Goal: Information Seeking & Learning: Compare options

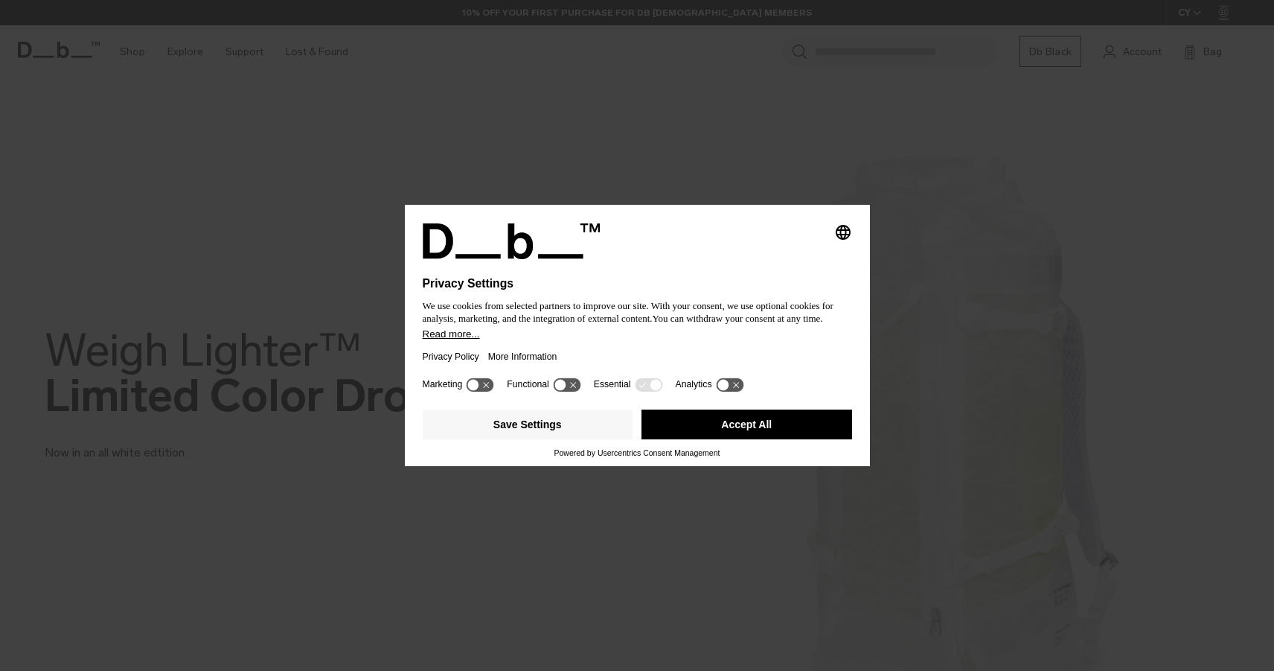
click at [750, 428] on button "Accept All" at bounding box center [747, 424] width 211 height 30
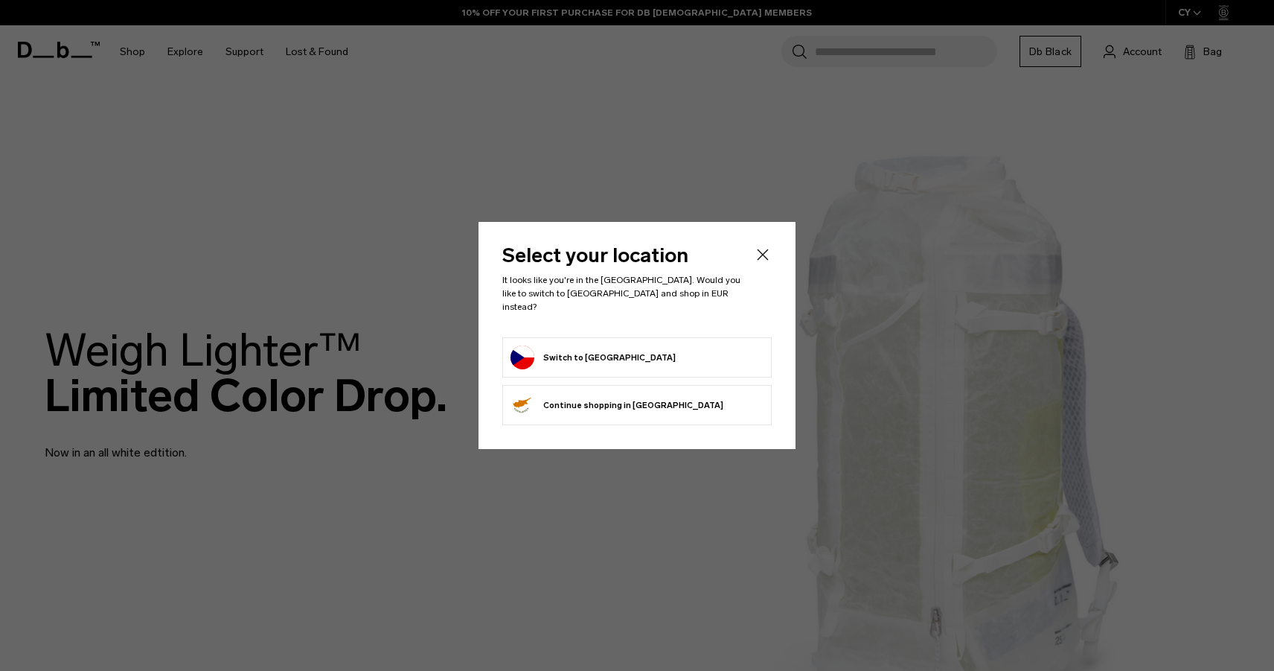
click at [595, 348] on button "Switch to Czechia" at bounding box center [593, 357] width 165 height 24
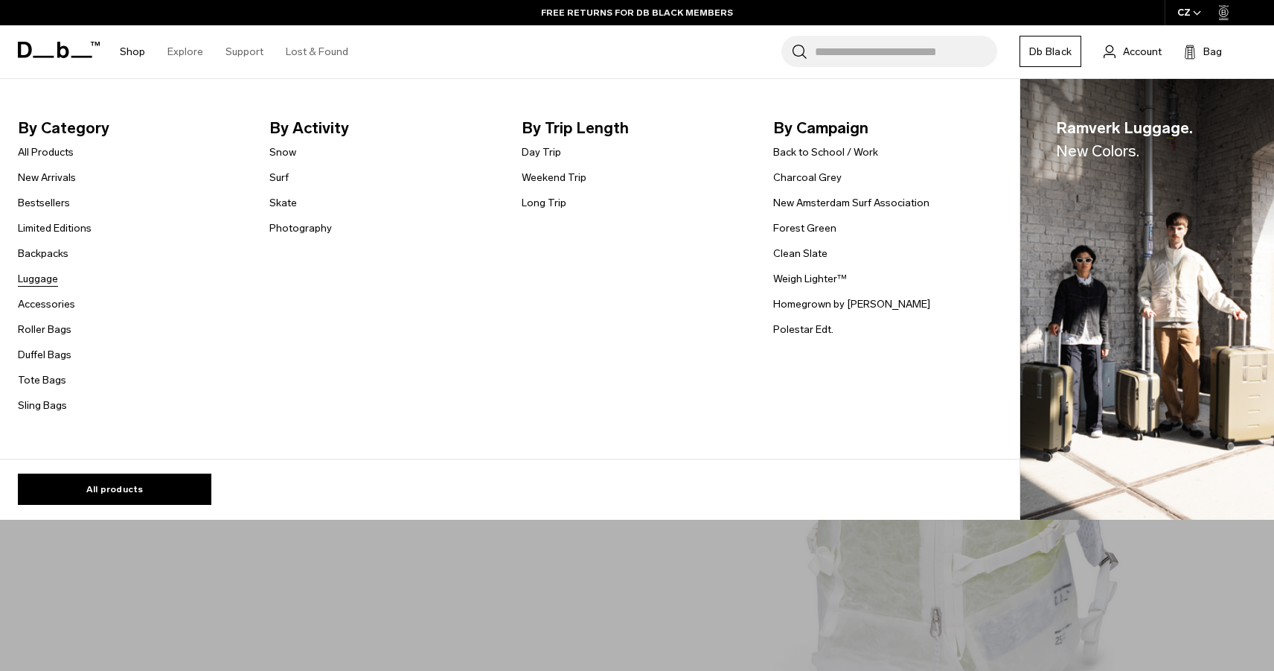
click at [42, 276] on link "Luggage" at bounding box center [38, 279] width 40 height 16
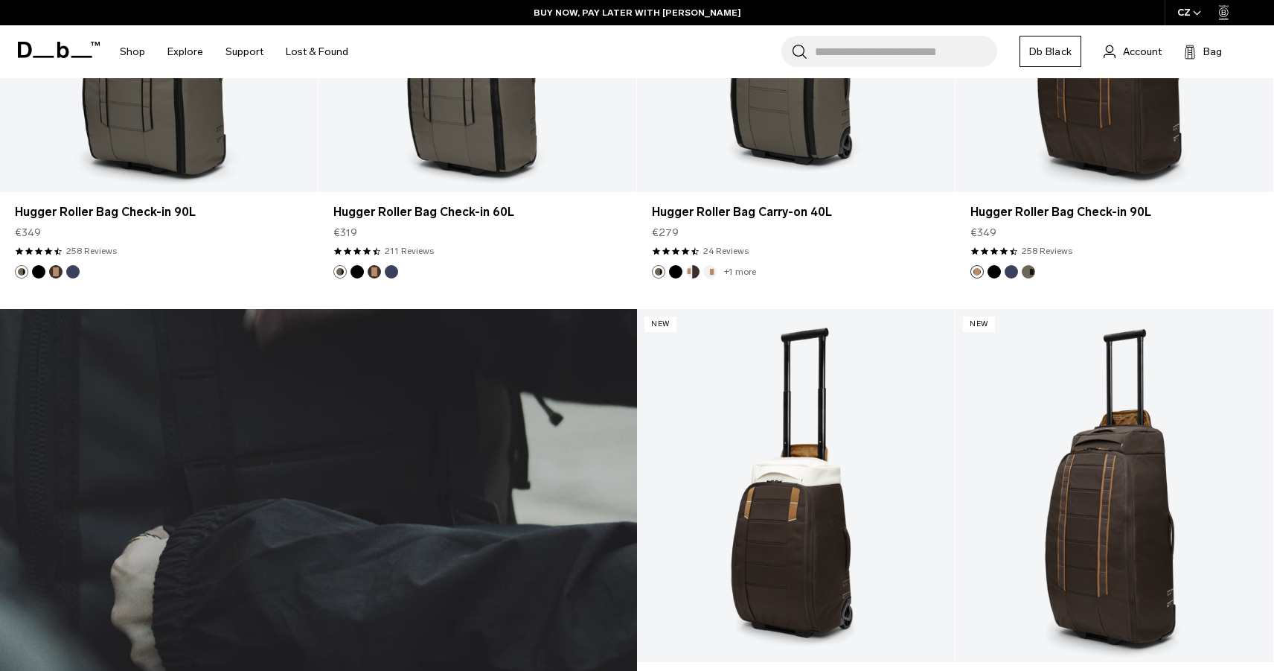
scroll to position [4789, 0]
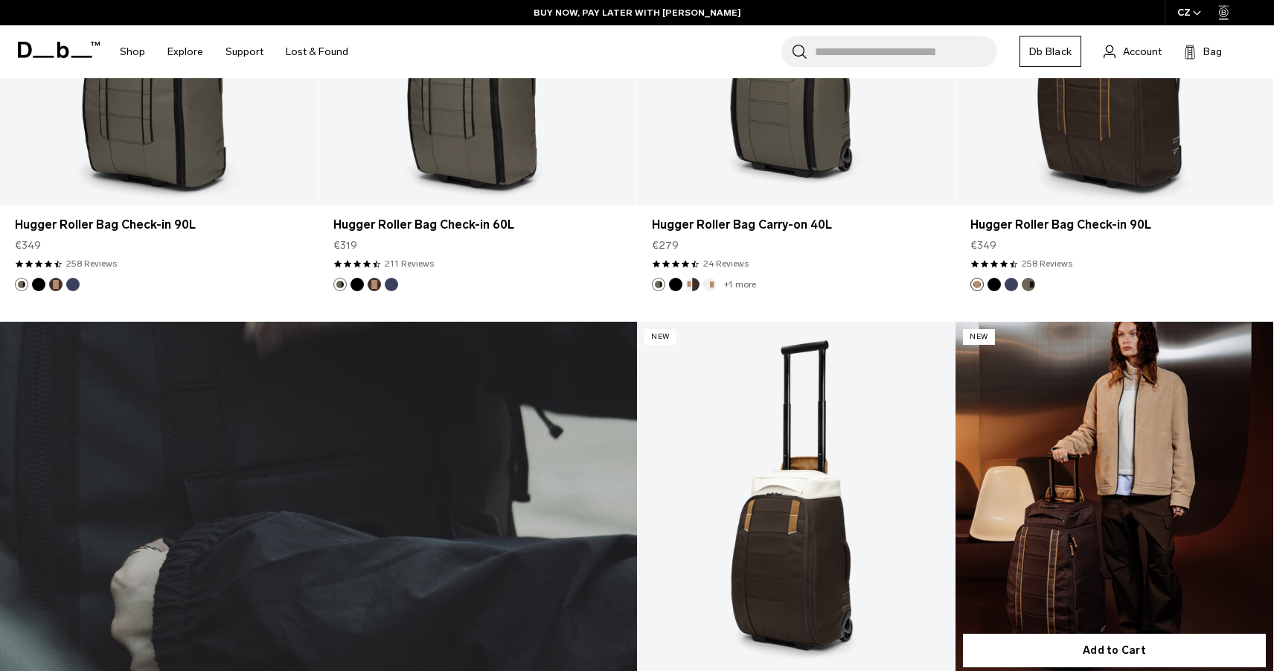
click at [1097, 557] on link "Hugger Roller Bag Check-in 60L" at bounding box center [1115, 498] width 318 height 353
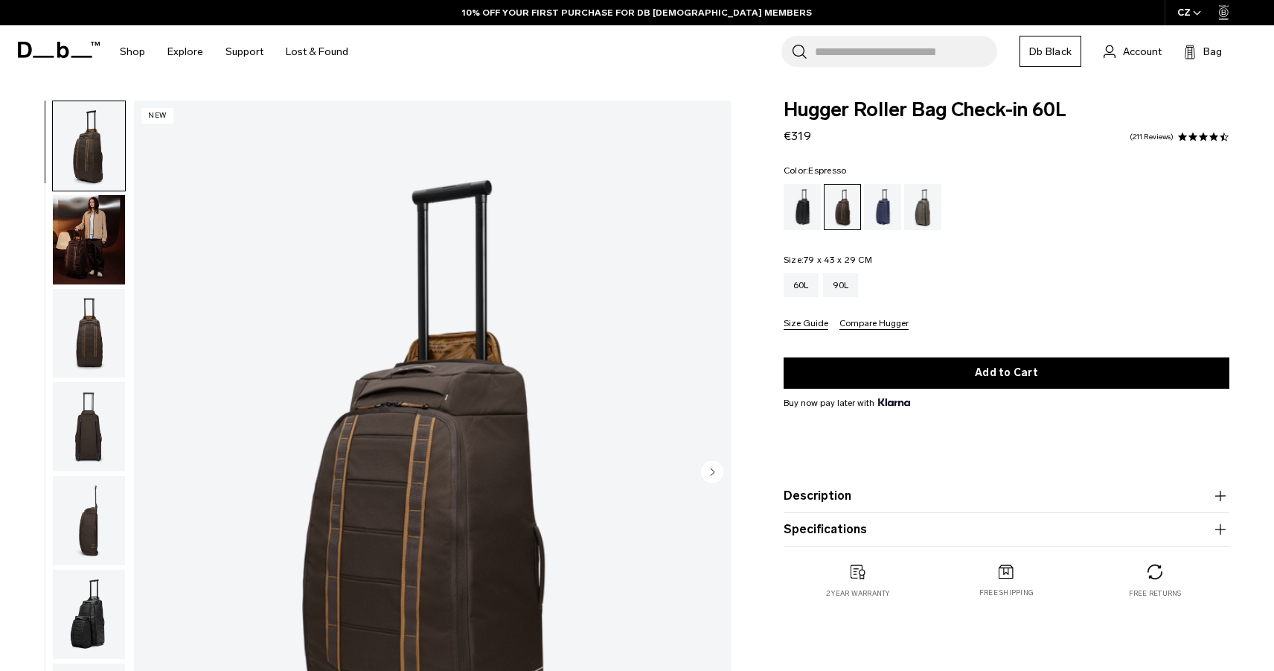
click at [446, 515] on img "1 / 11" at bounding box center [432, 473] width 597 height 746
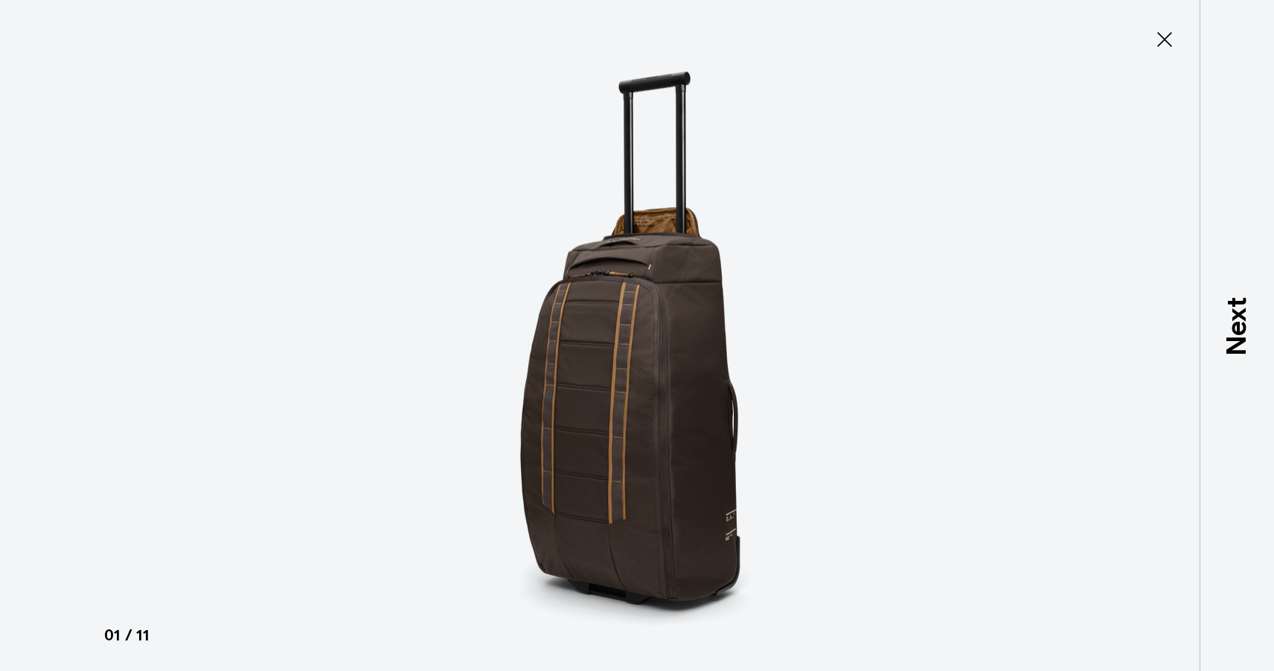
click at [635, 386] on img at bounding box center [637, 335] width 670 height 671
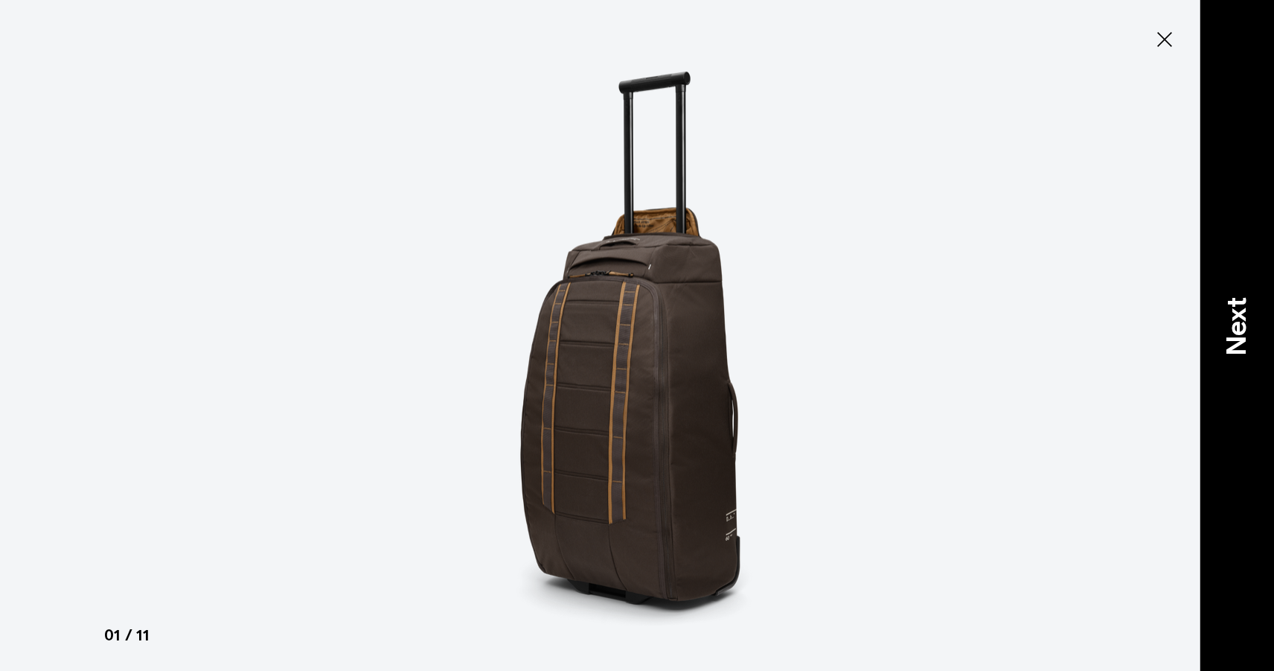
click at [1248, 340] on p "Next" at bounding box center [1237, 326] width 40 height 59
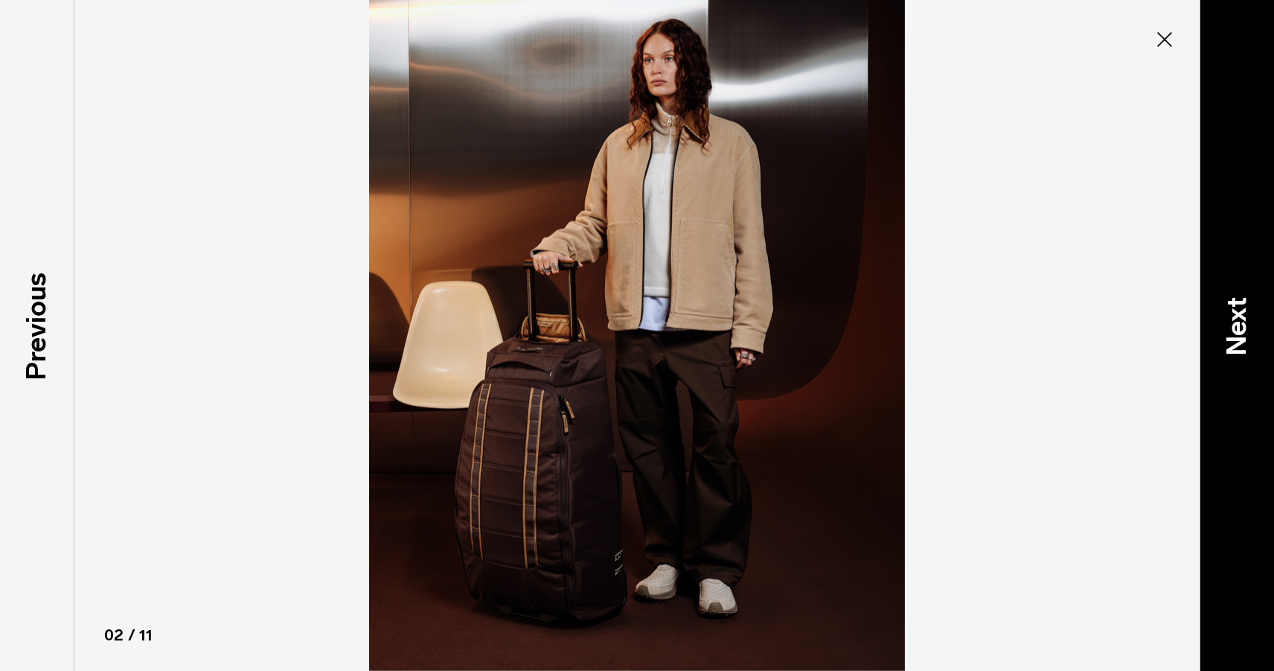
click at [1248, 340] on p "Next" at bounding box center [1237, 326] width 40 height 59
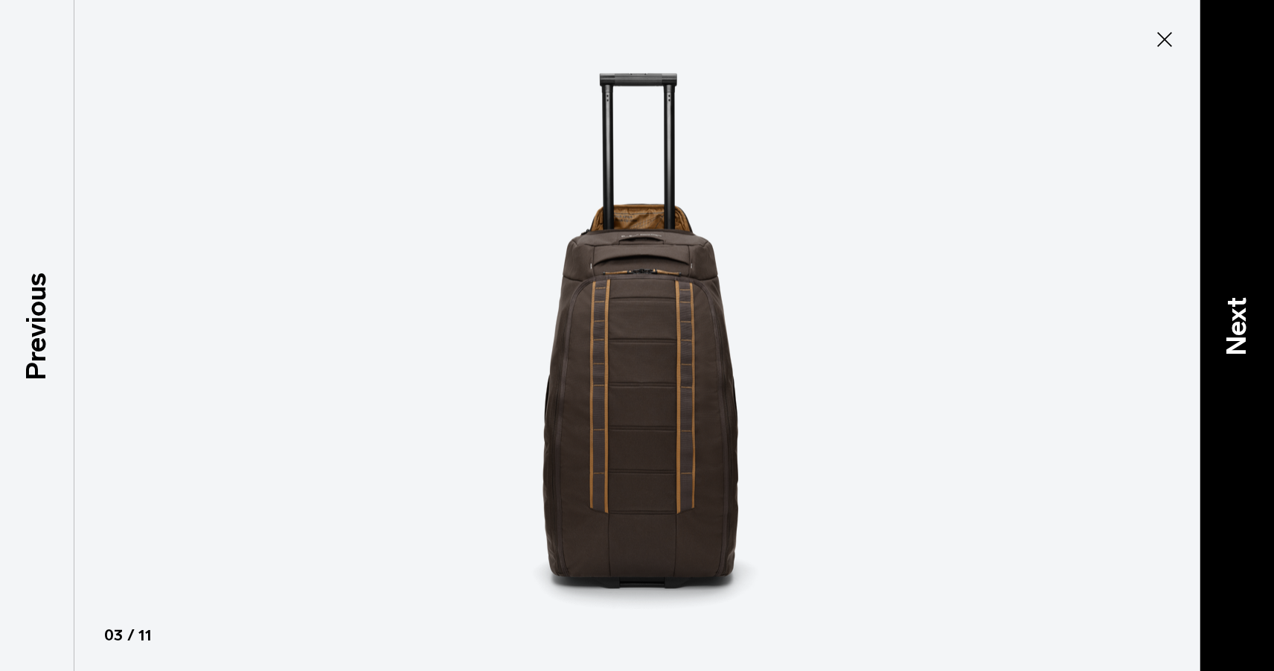
click at [1248, 340] on p "Next" at bounding box center [1237, 326] width 40 height 59
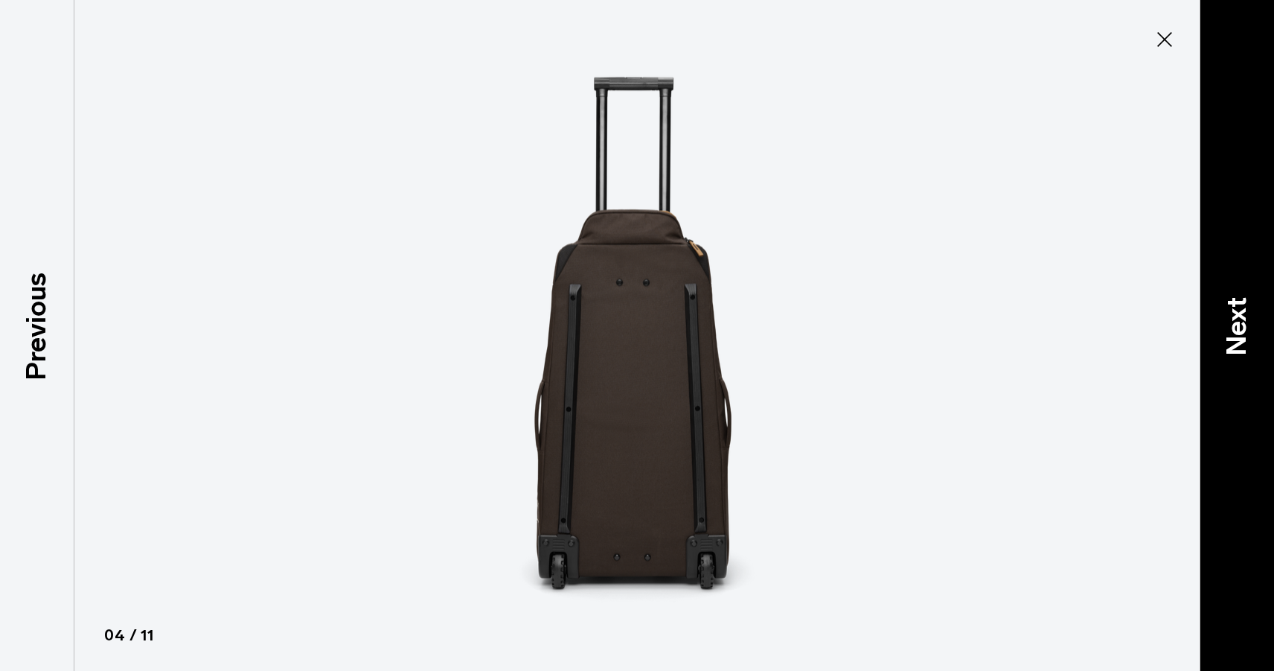
click at [1248, 340] on p "Next" at bounding box center [1237, 326] width 40 height 59
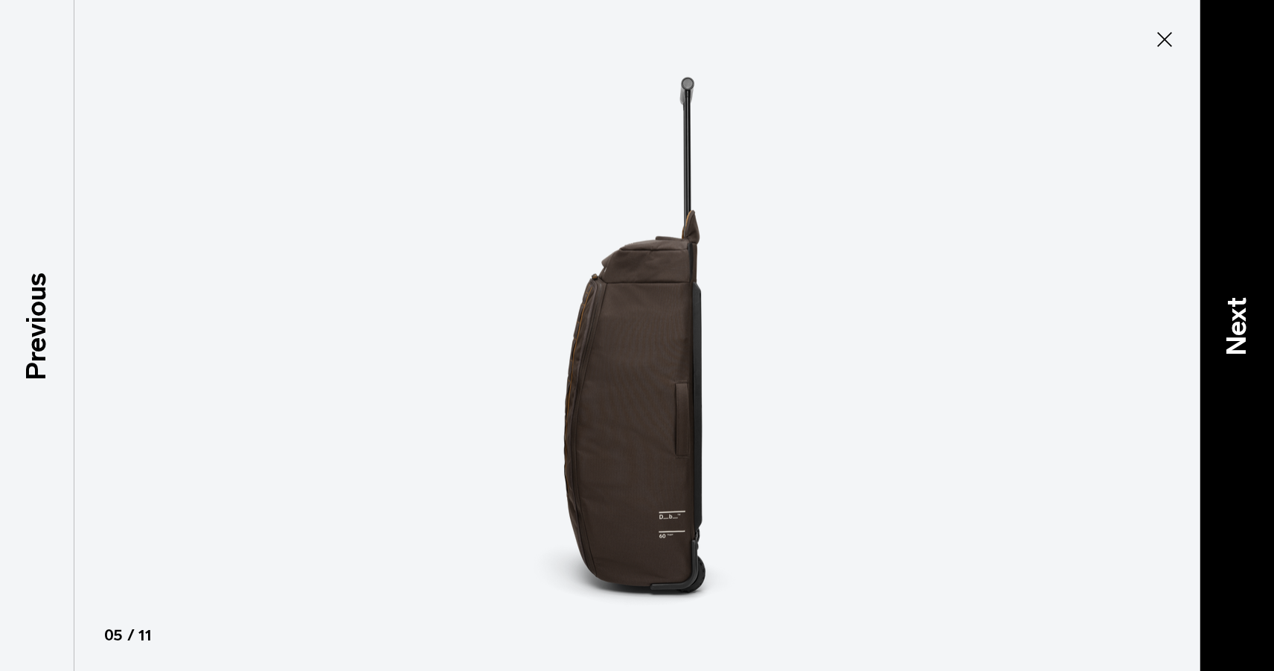
click at [1248, 340] on p "Next" at bounding box center [1237, 326] width 40 height 59
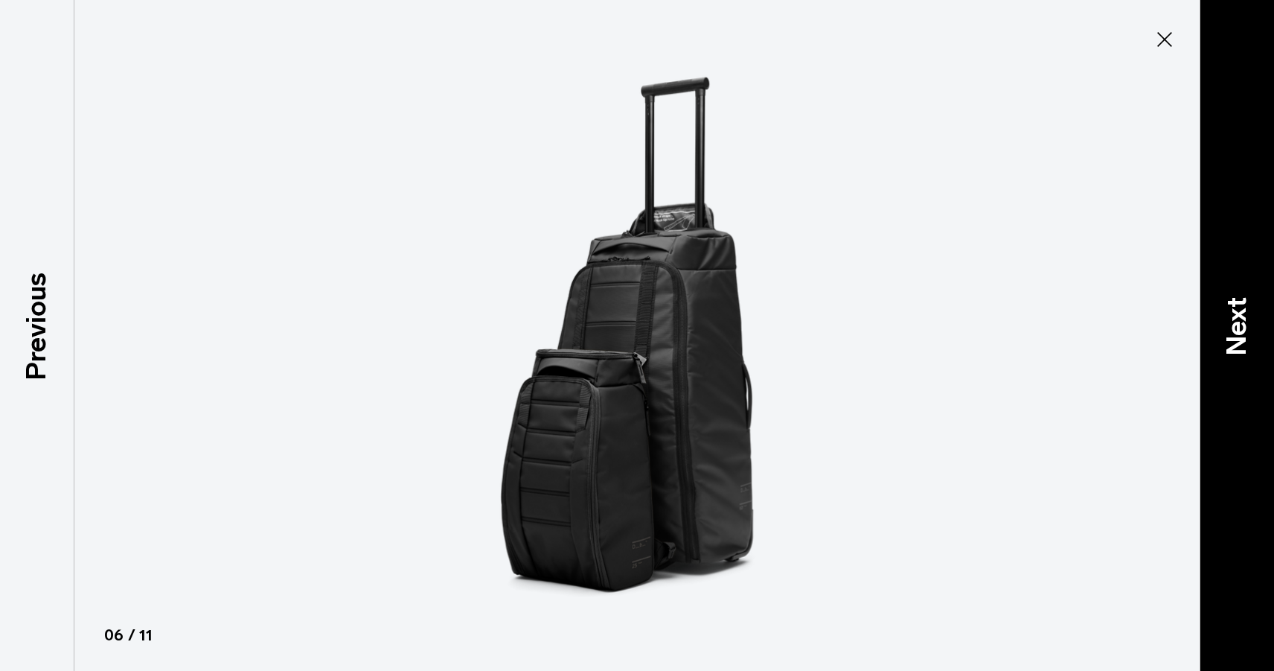
click at [1248, 340] on p "Next" at bounding box center [1237, 326] width 40 height 59
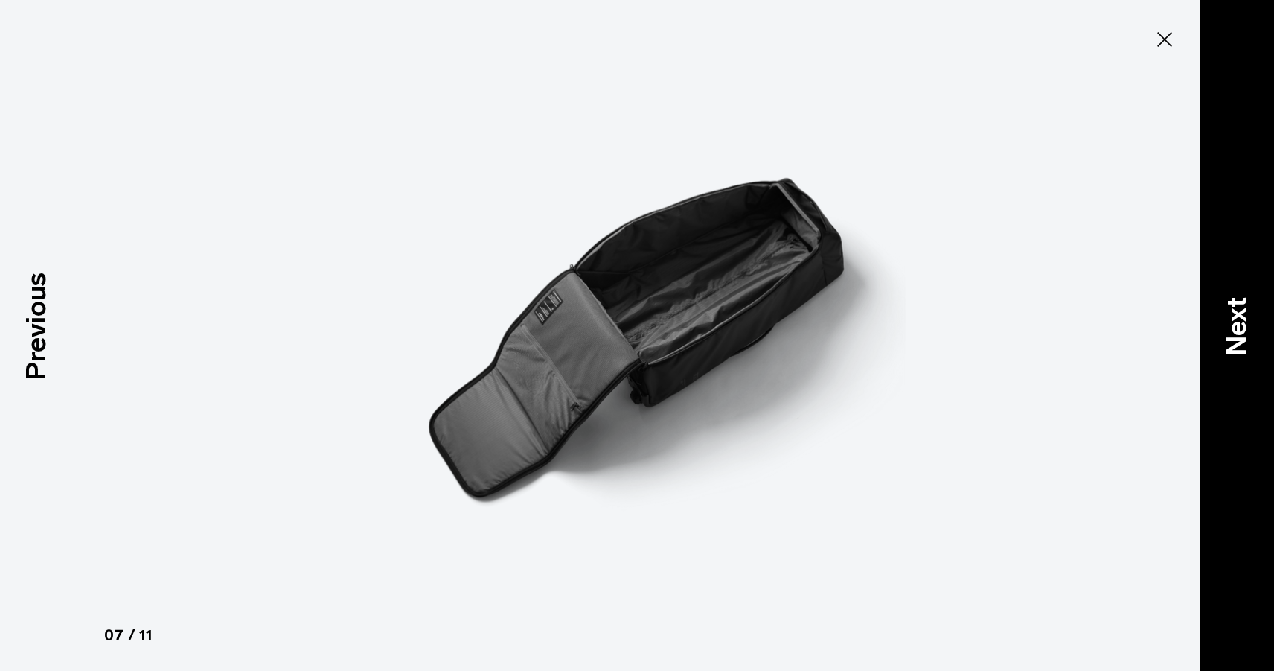
click at [1248, 340] on p "Next" at bounding box center [1237, 326] width 40 height 59
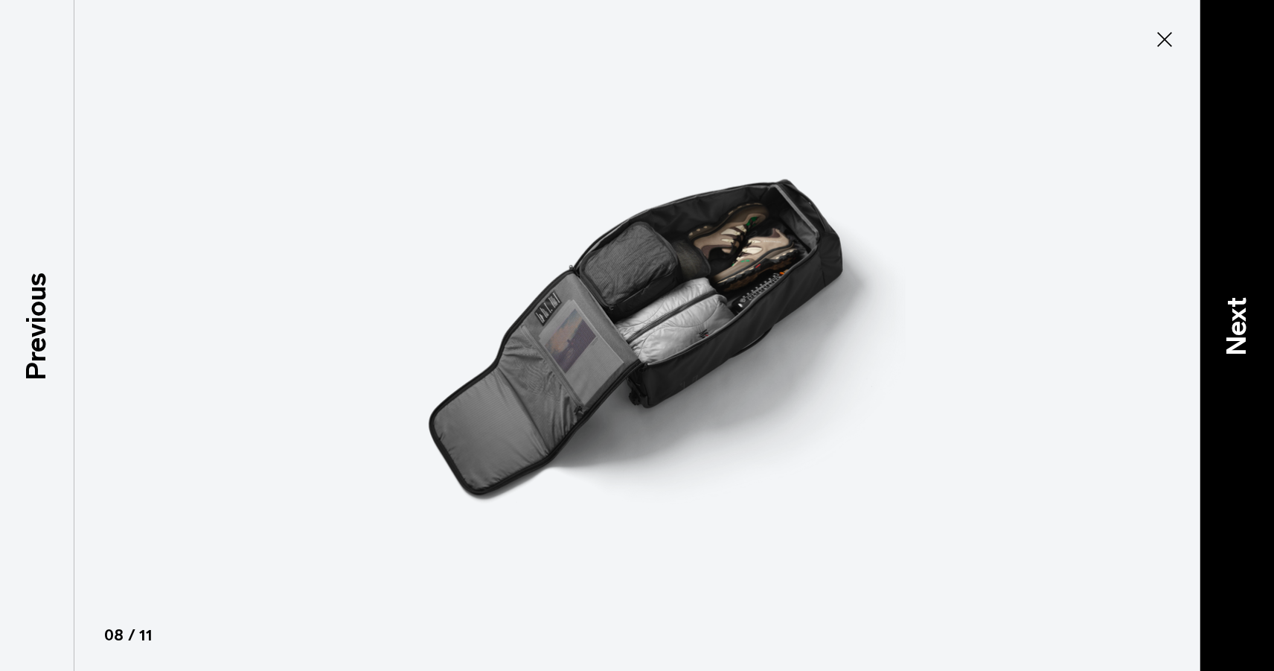
click at [1248, 340] on p "Next" at bounding box center [1237, 326] width 40 height 59
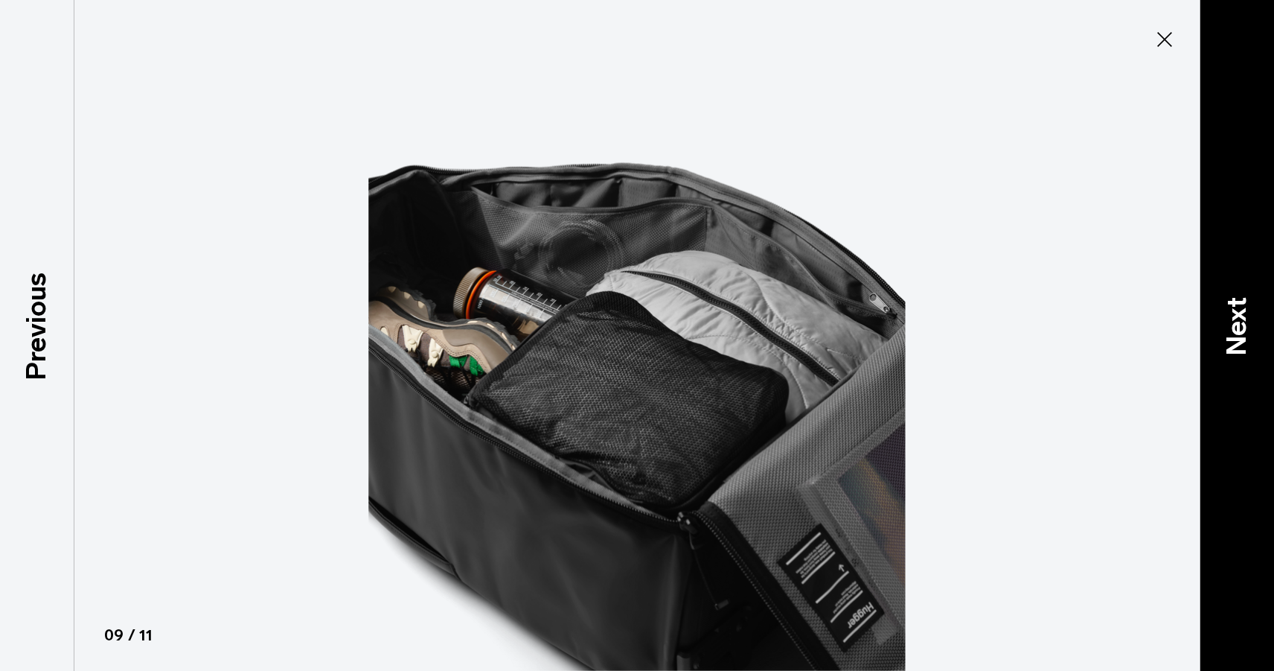
click at [1248, 340] on p "Next" at bounding box center [1237, 326] width 40 height 59
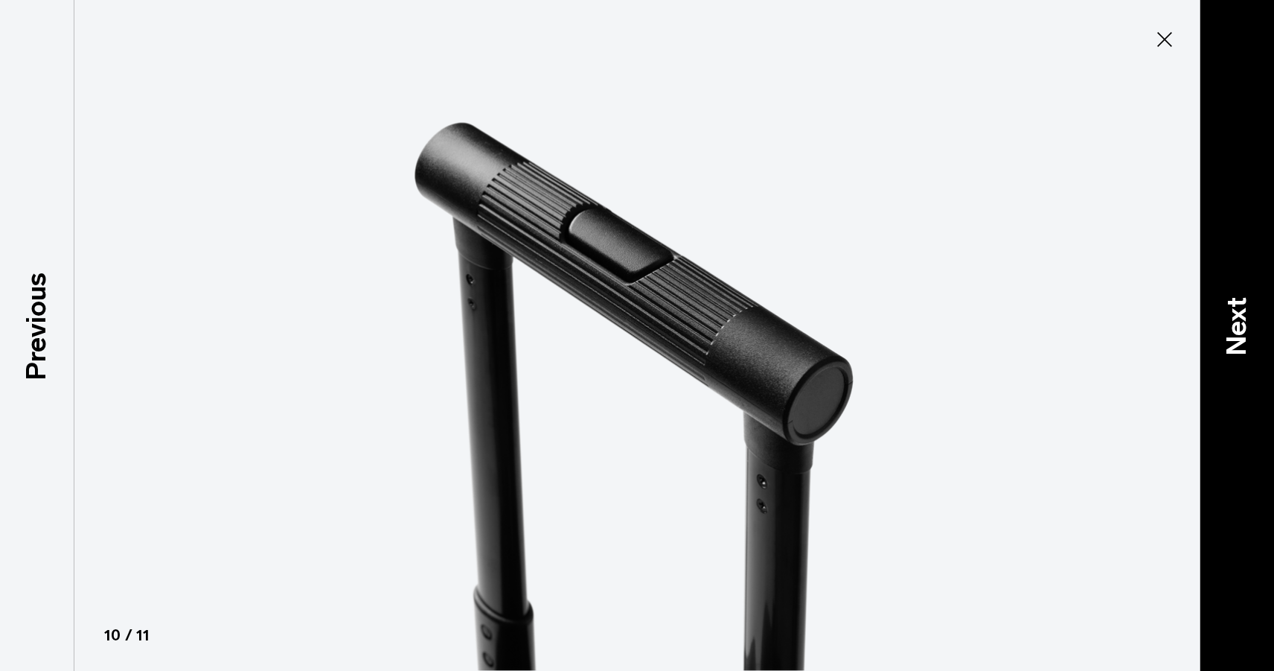
click at [1248, 340] on p "Next" at bounding box center [1237, 326] width 40 height 59
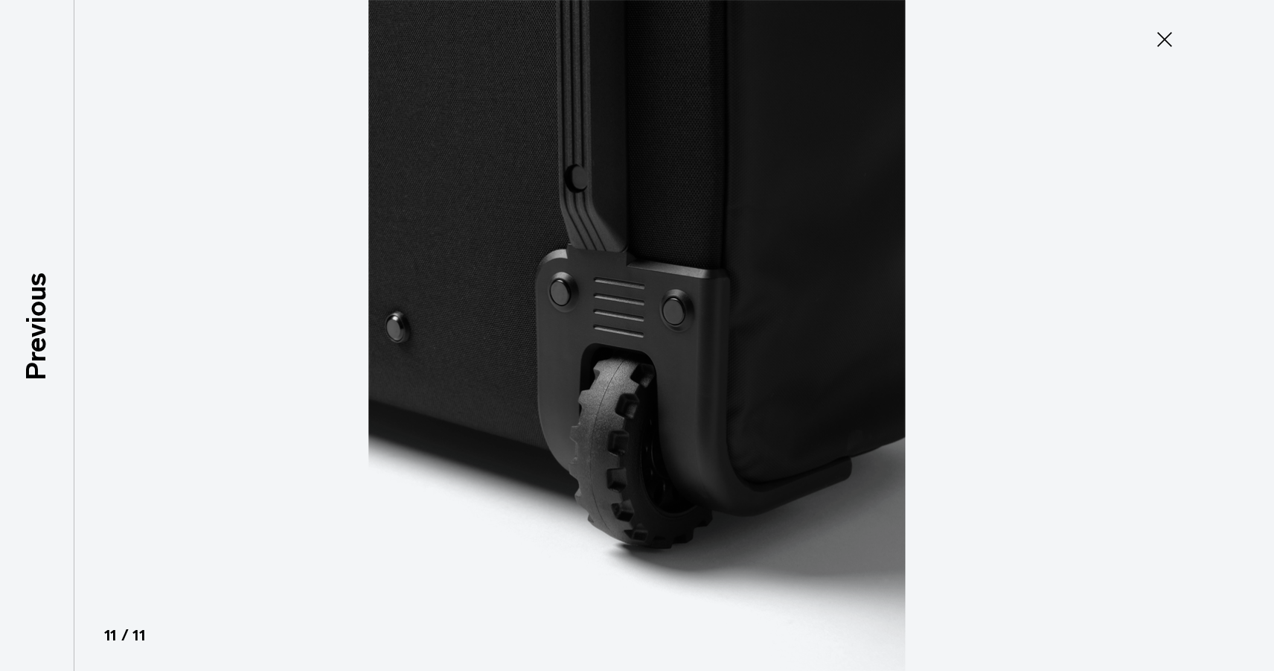
click at [1248, 340] on div at bounding box center [637, 335] width 1274 height 671
click at [1168, 41] on icon at bounding box center [1165, 40] width 24 height 24
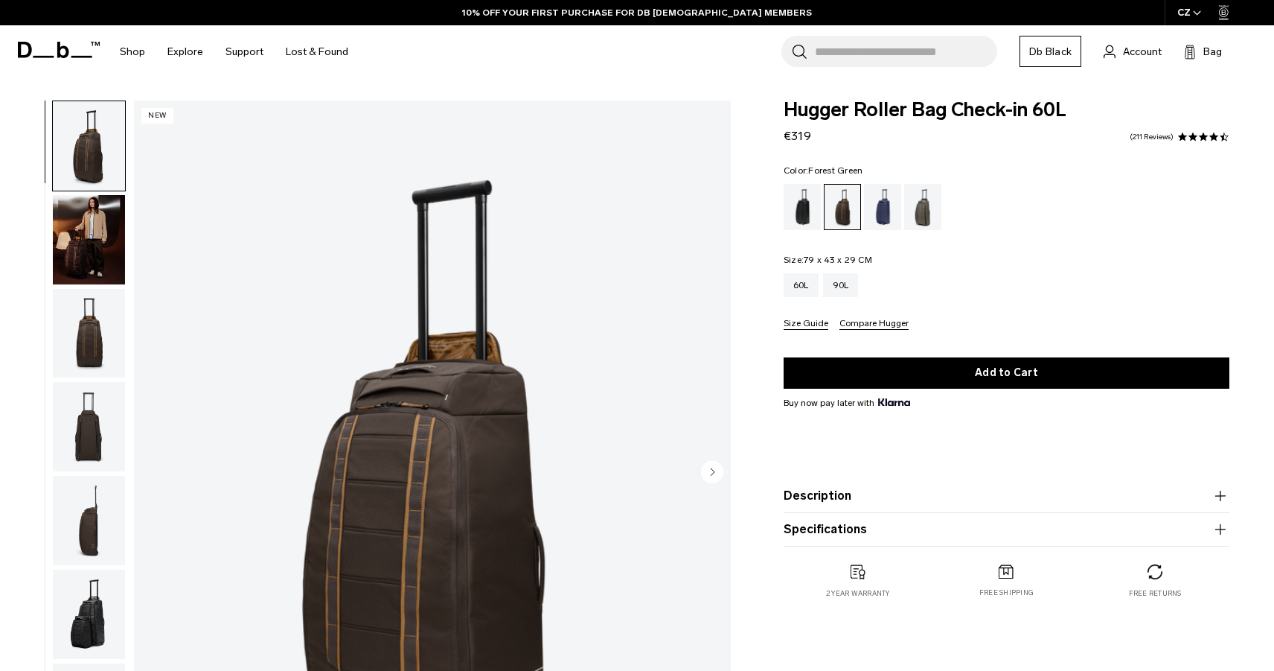
click at [922, 208] on div "Forest Green" at bounding box center [923, 207] width 38 height 46
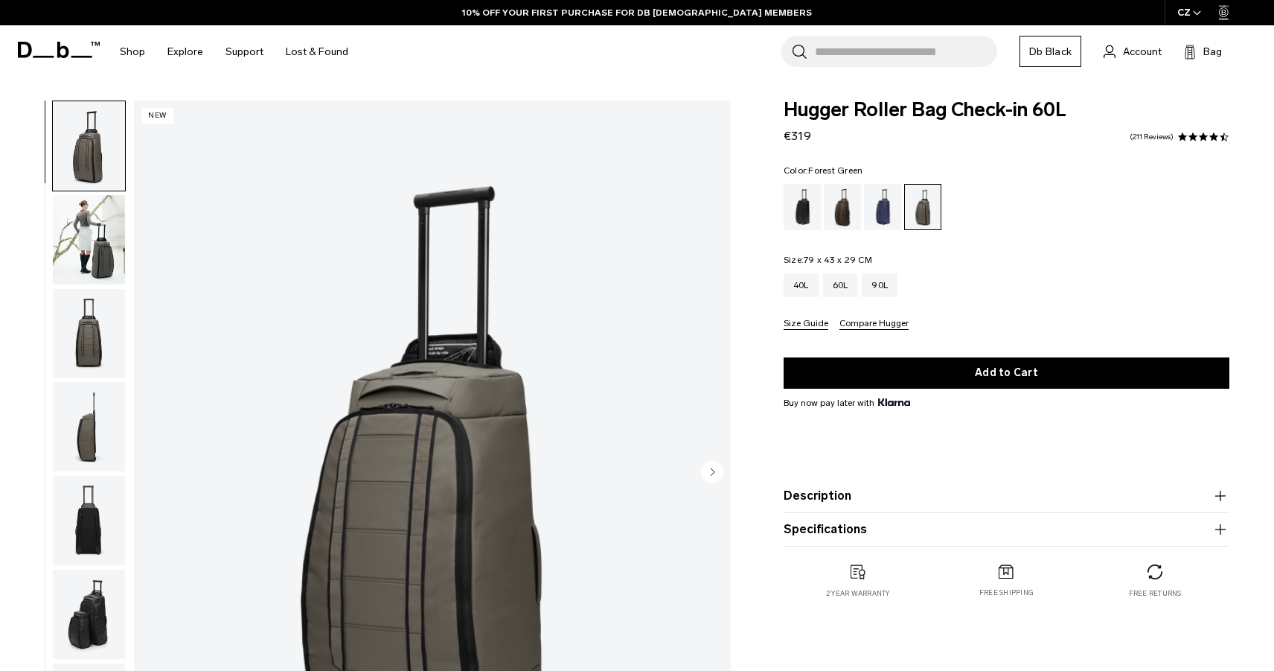
click at [100, 258] on img "button" at bounding box center [89, 239] width 72 height 89
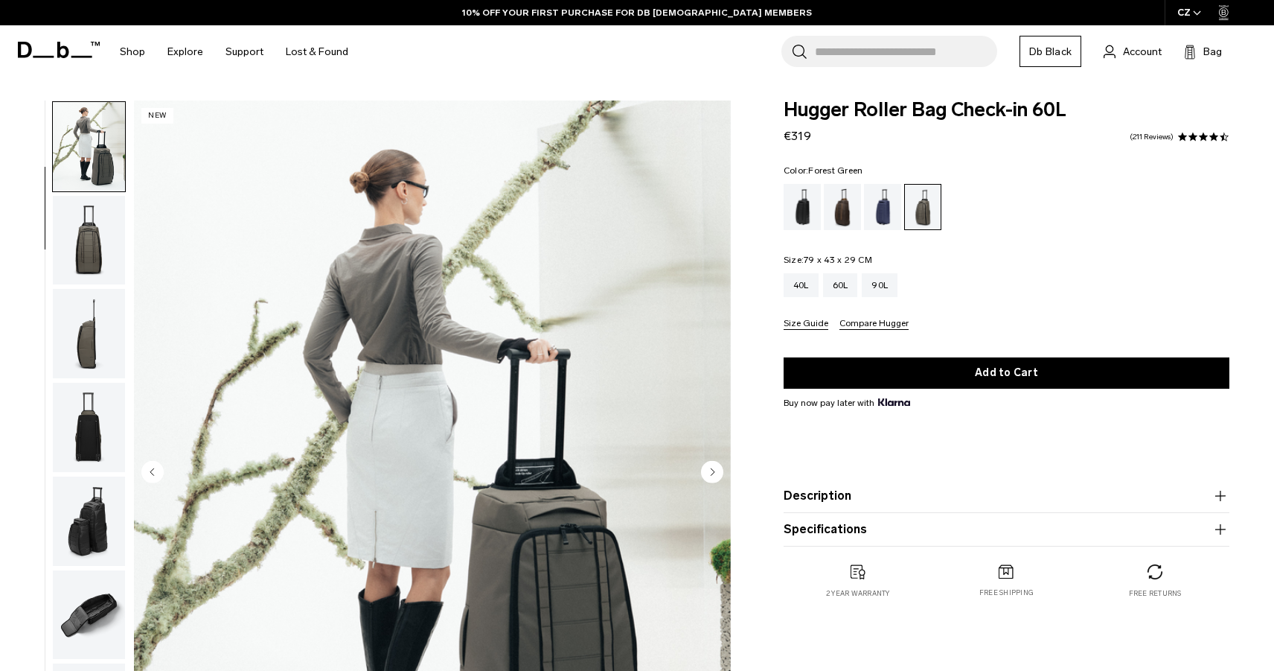
scroll to position [95, 0]
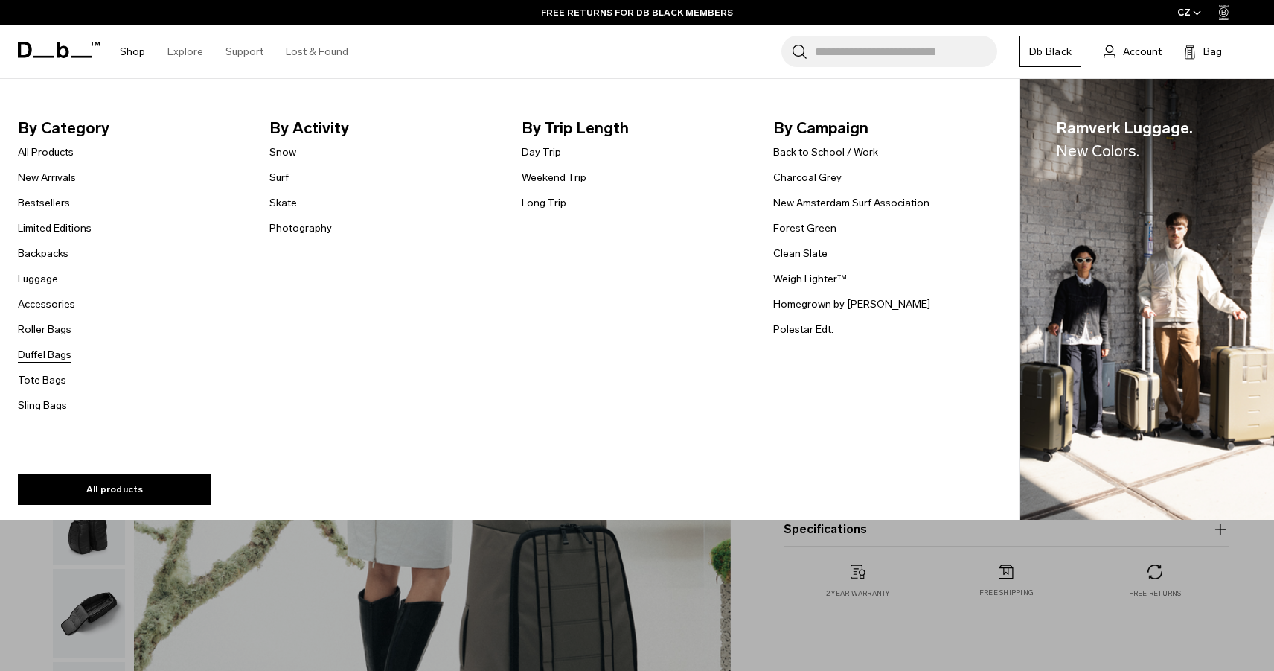
click at [45, 360] on link "Duffel Bags" at bounding box center [45, 355] width 54 height 16
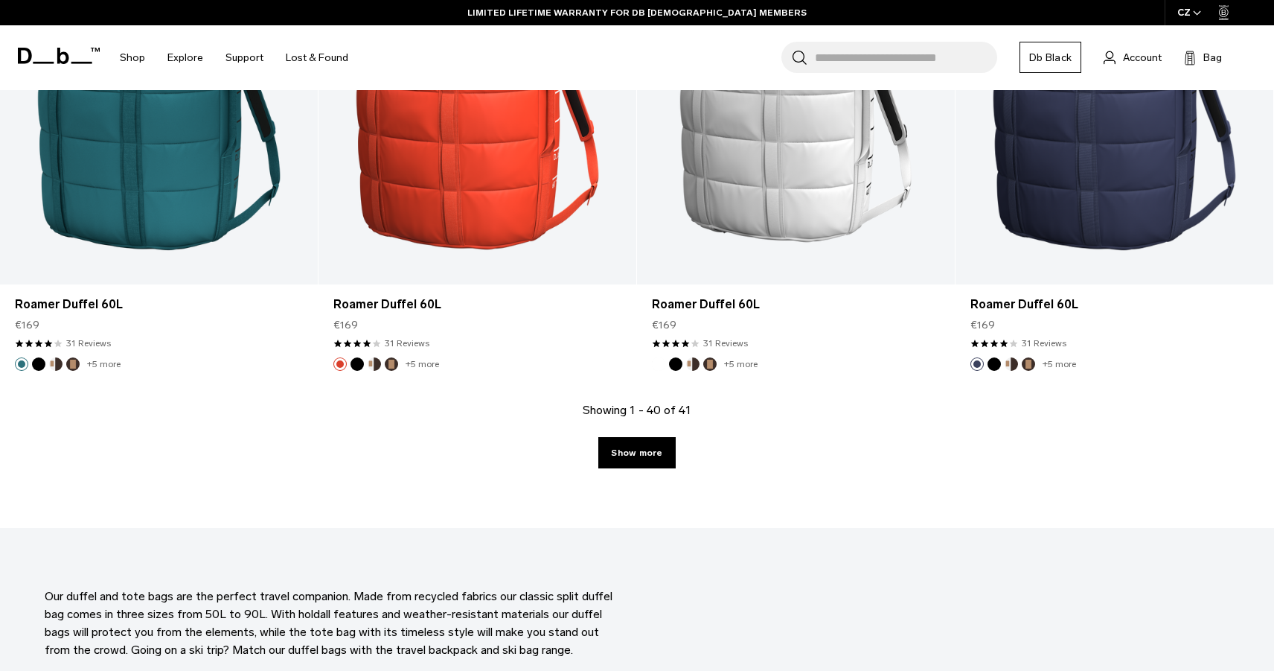
scroll to position [4725, 0]
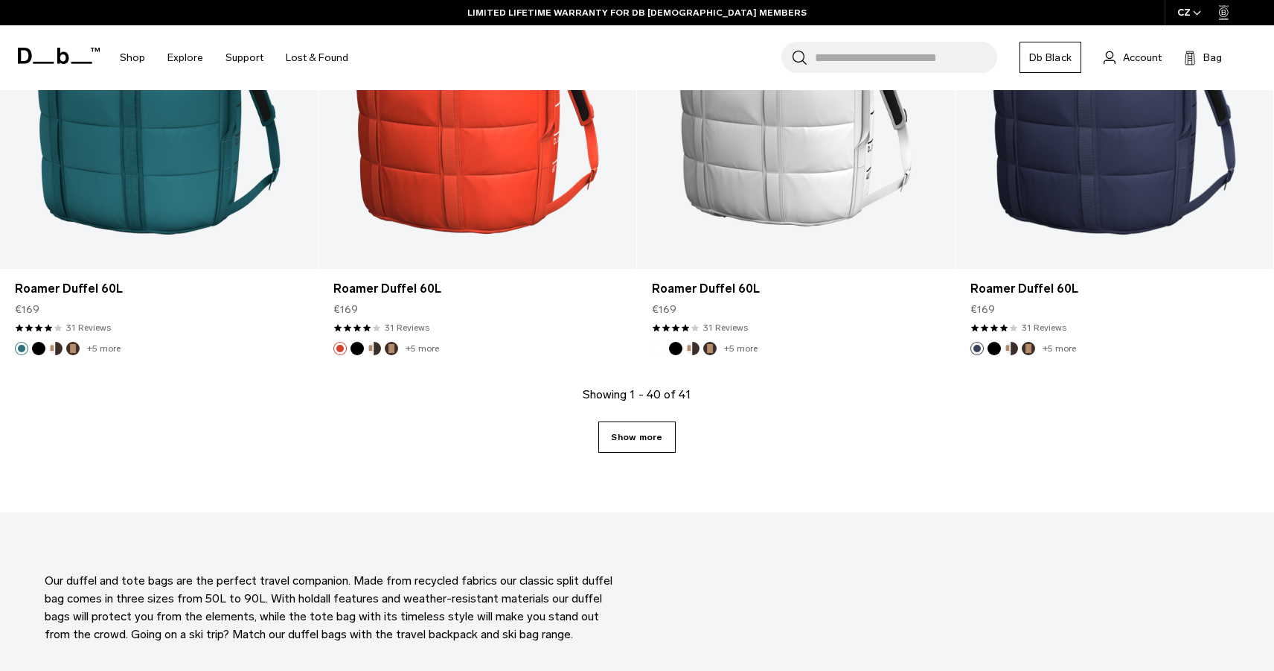
click at [643, 432] on link "Show more" at bounding box center [637, 436] width 77 height 31
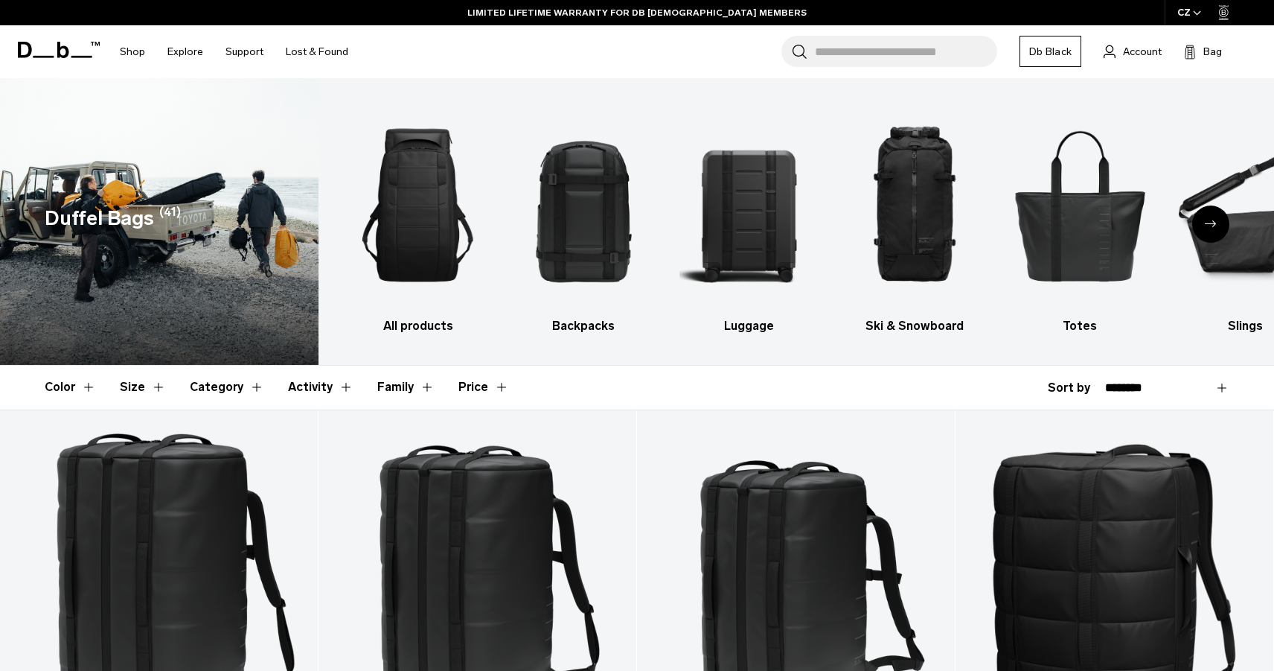
click at [1208, 229] on div "Next slide" at bounding box center [1211, 223] width 37 height 37
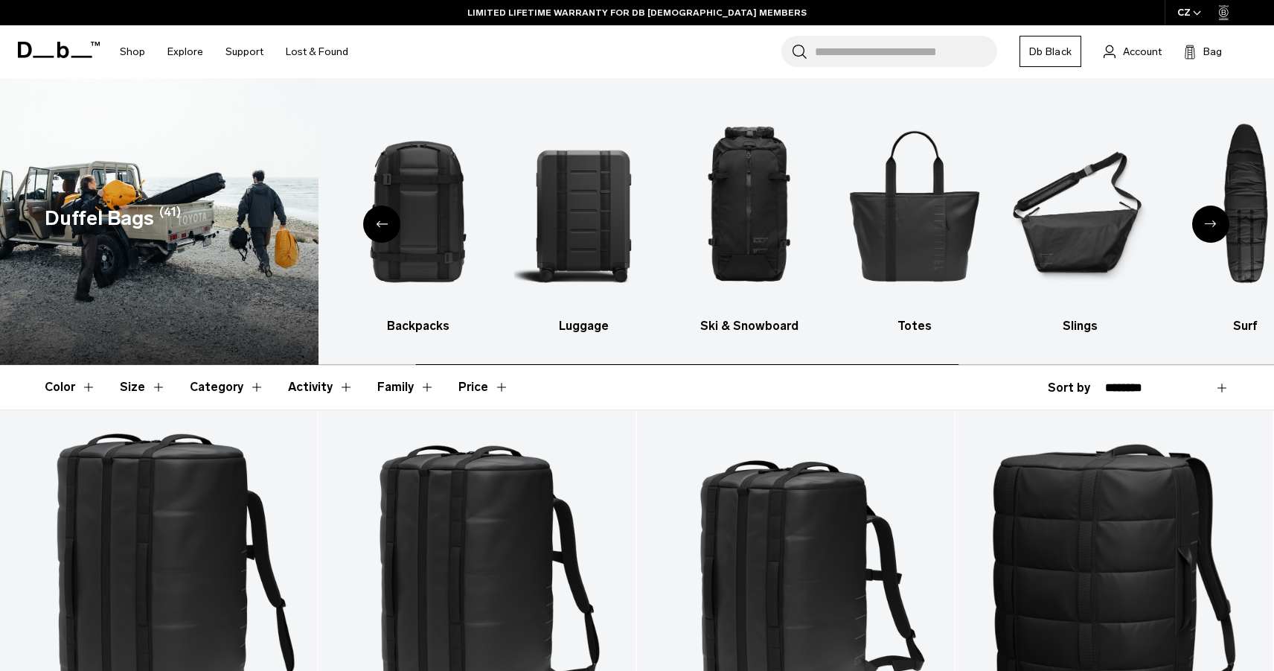
click at [1208, 229] on div "Next slide" at bounding box center [1211, 223] width 37 height 37
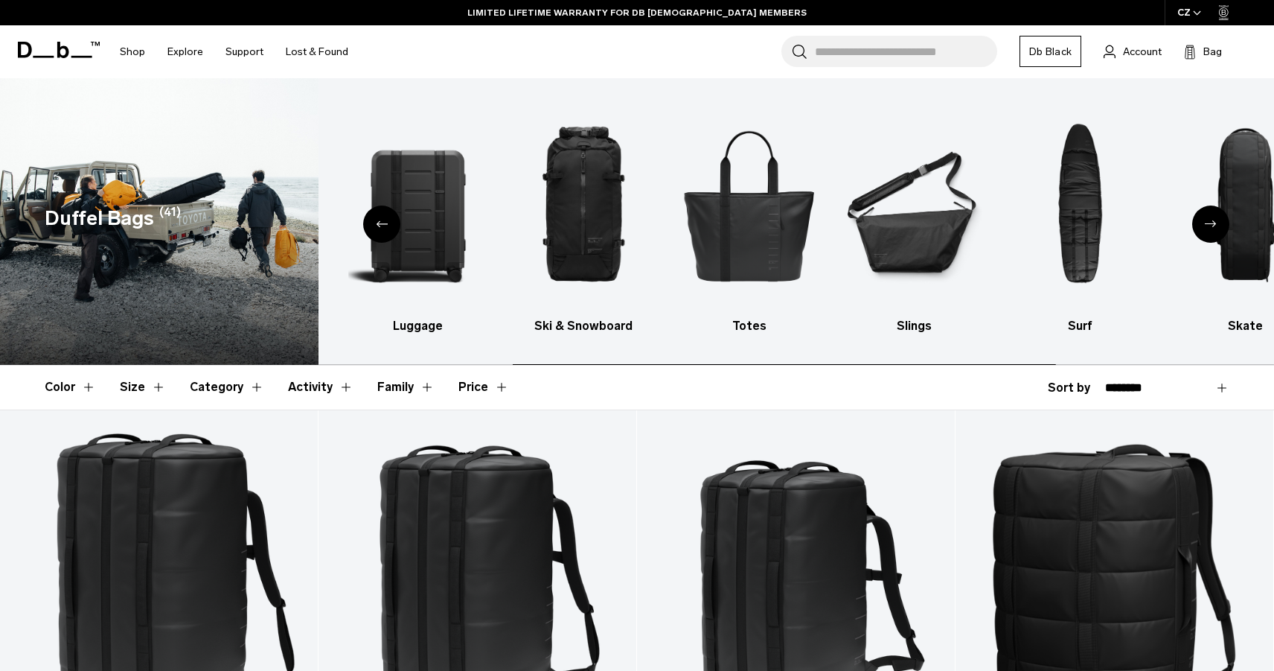
click at [1208, 229] on div "Next slide" at bounding box center [1211, 223] width 37 height 37
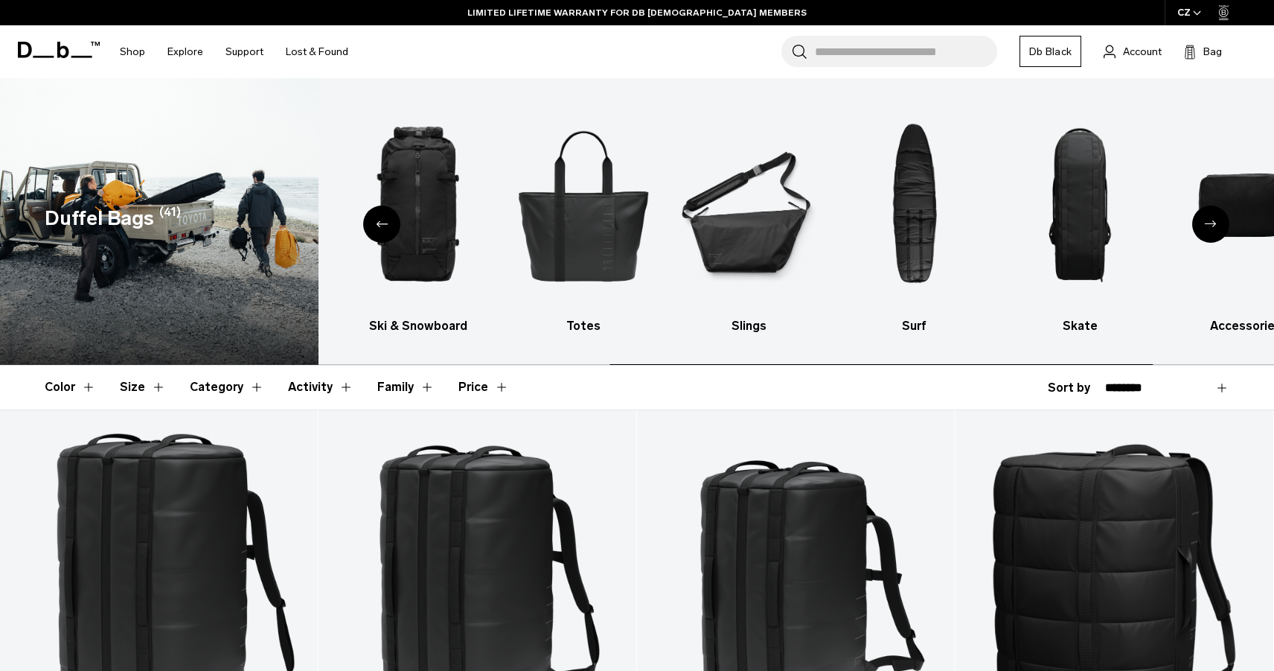
click at [1208, 229] on div "Next slide" at bounding box center [1211, 223] width 37 height 37
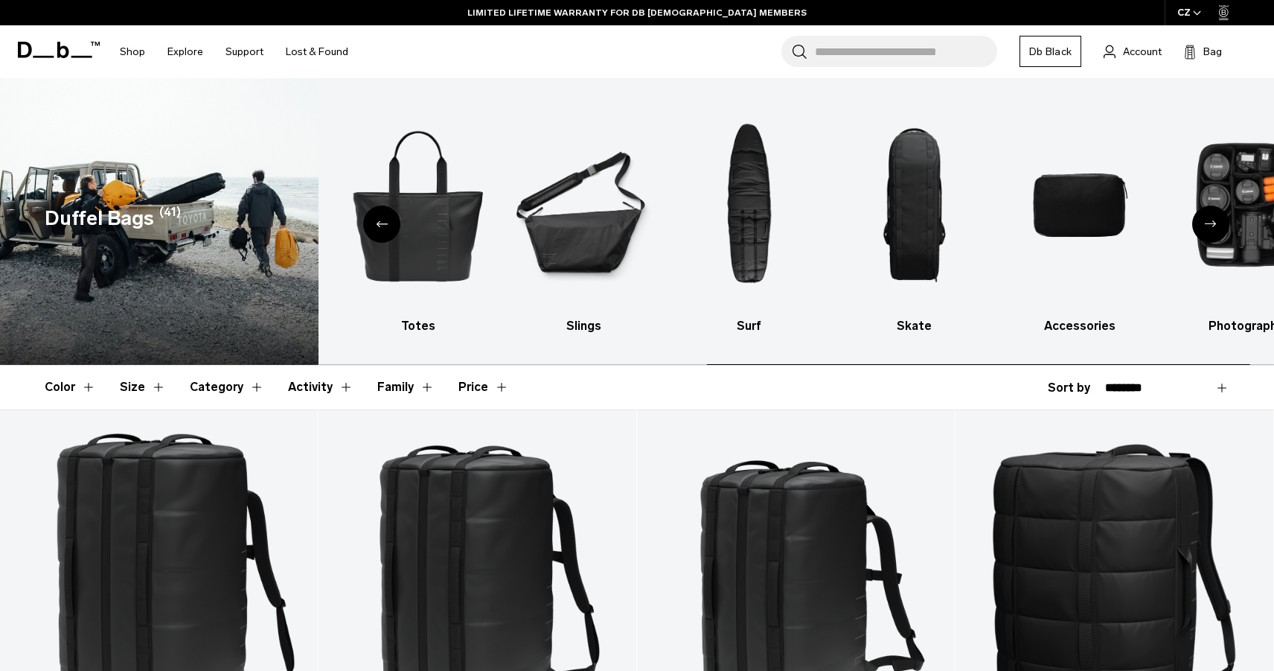
click at [1208, 229] on div "Next slide" at bounding box center [1211, 223] width 37 height 37
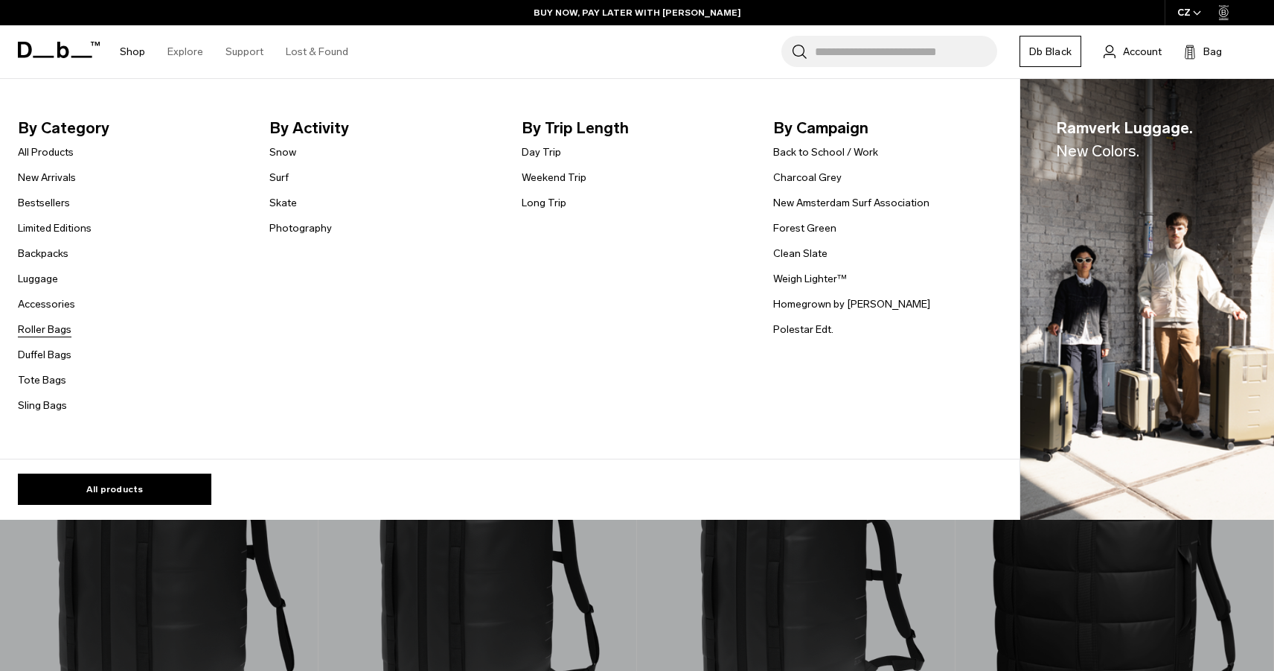
click at [45, 324] on link "Roller Bags" at bounding box center [45, 330] width 54 height 16
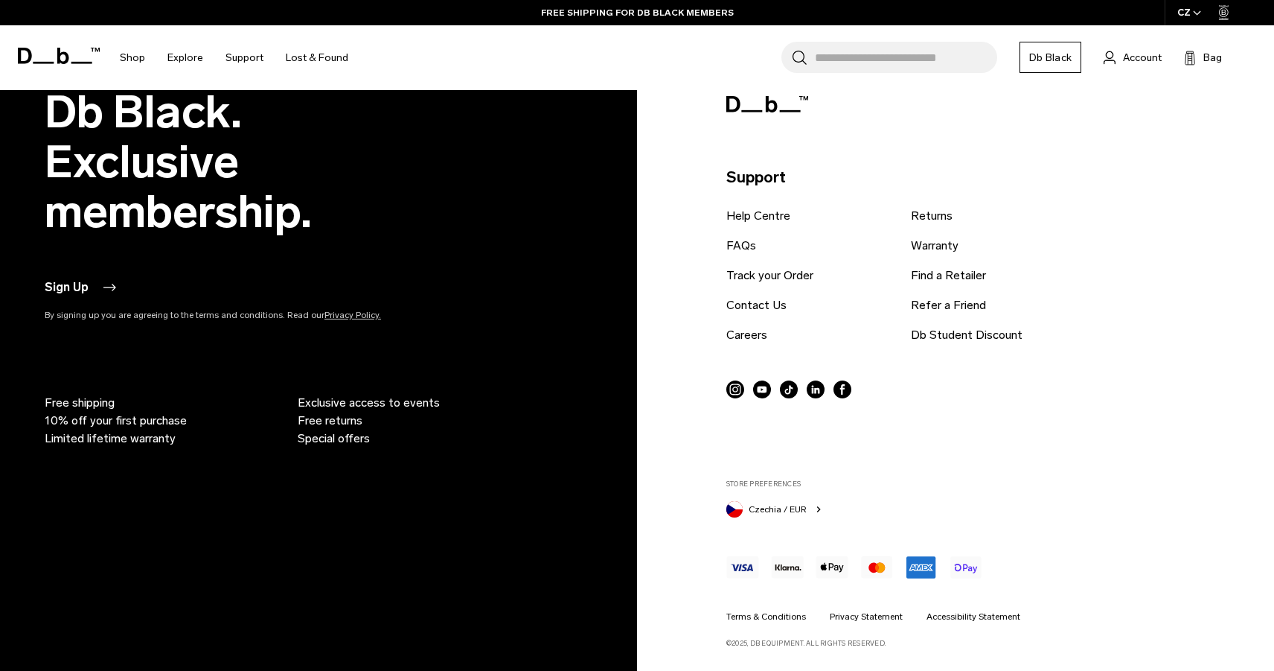
scroll to position [2399, 0]
